Goal: Obtain resource: Download file/media

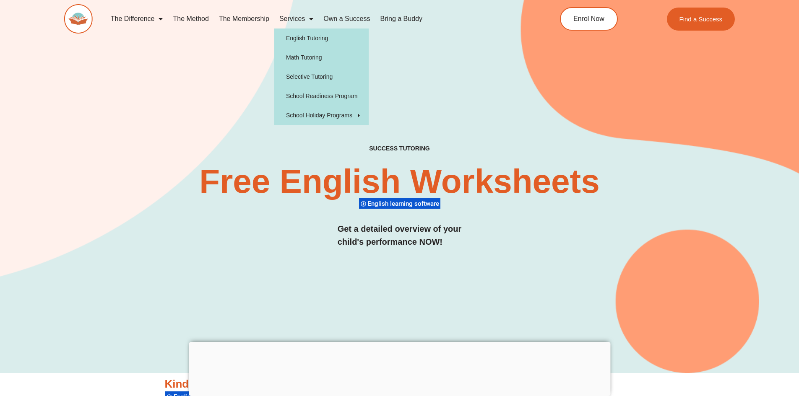
click at [286, 18] on link "Services" at bounding box center [296, 18] width 44 height 19
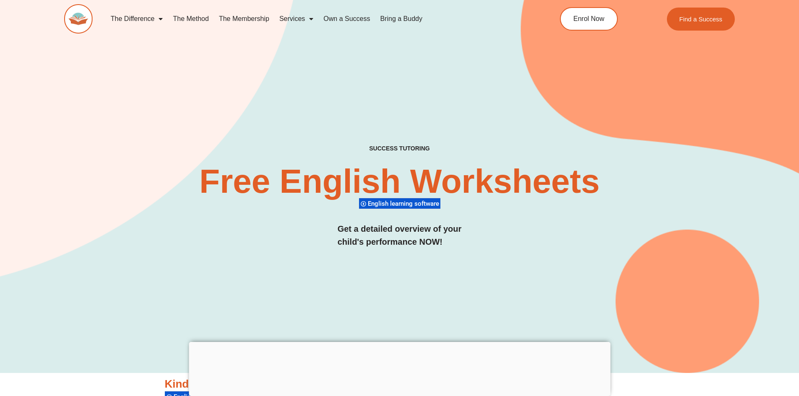
click at [286, 18] on link "Services" at bounding box center [296, 18] width 44 height 19
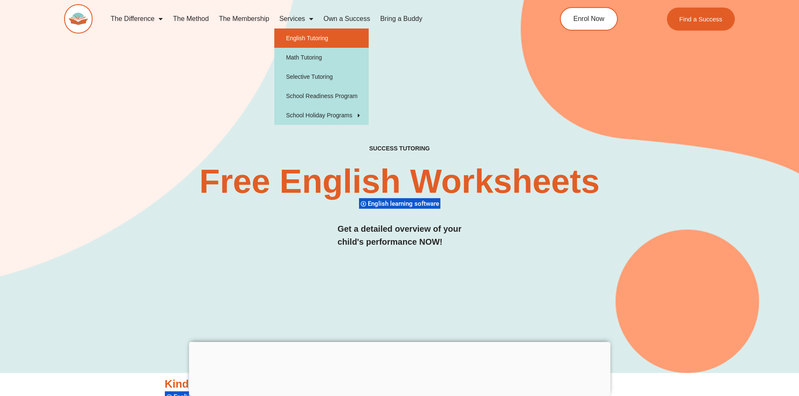
click at [304, 37] on link "English Tutoring" at bounding box center [321, 38] width 94 height 19
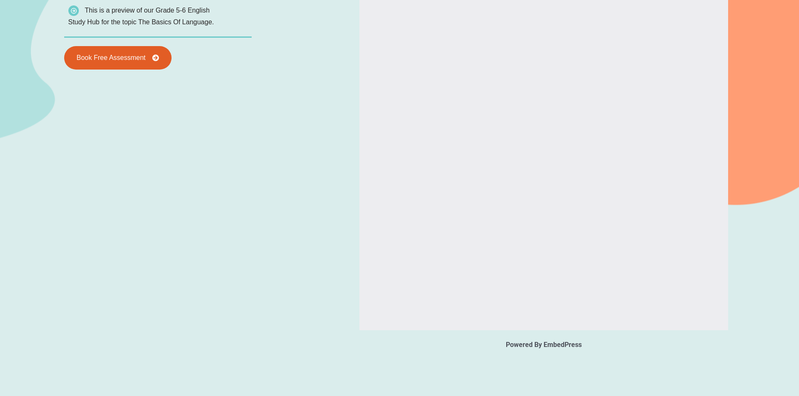
type input "*"
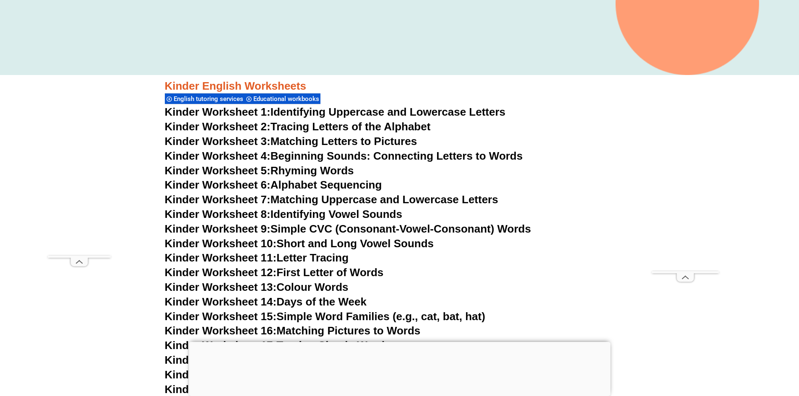
scroll to position [294, 0]
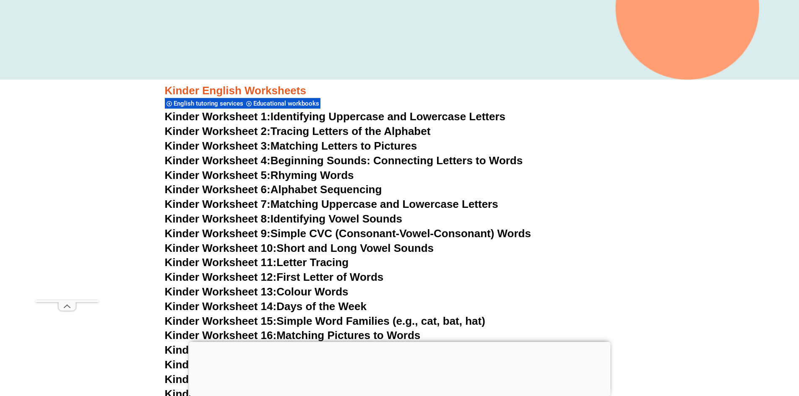
click at [328, 216] on link "Kinder Worksheet 8: Identifying Vowel Sounds" at bounding box center [283, 219] width 237 height 13
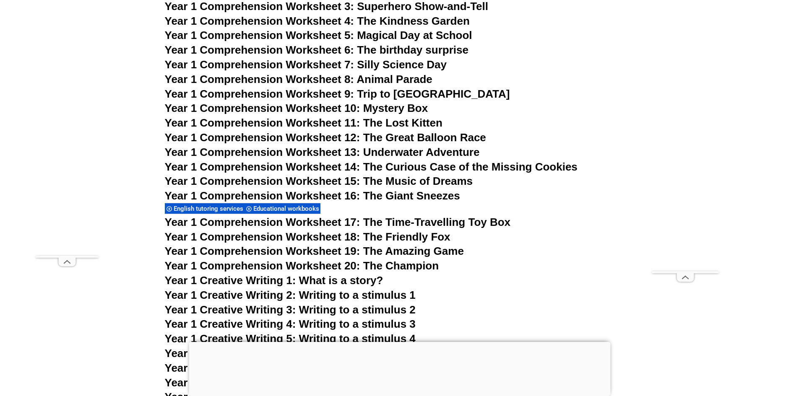
scroll to position [1006, 0]
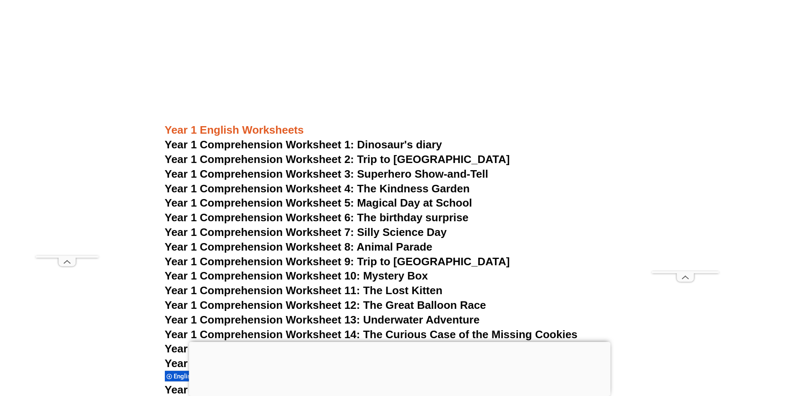
click at [433, 144] on span "Year 1 Comprehension Worksheet 1: Dinosaur's diary" at bounding box center [303, 144] width 277 height 13
